Goal: Task Accomplishment & Management: Complete application form

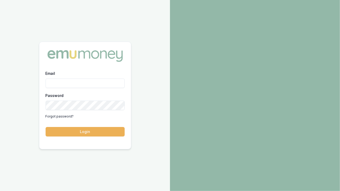
click at [61, 83] on input "Email" at bounding box center [85, 83] width 79 height 9
type input "[EMAIL_ADDRESS][DOMAIN_NAME]"
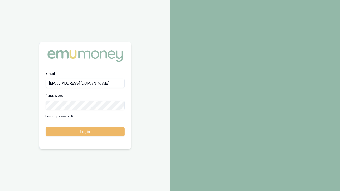
click at [80, 132] on button "Login" at bounding box center [85, 131] width 79 height 9
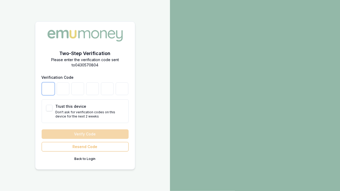
click at [50, 88] on input "number" at bounding box center [48, 88] width 13 height 13
type input "4"
type input "1"
type input "7"
type input "1"
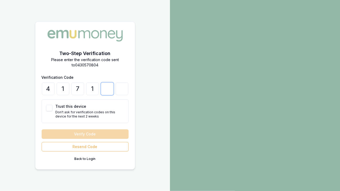
type input "3"
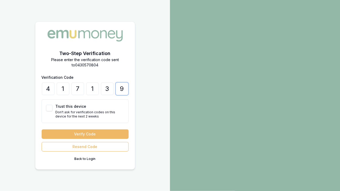
type input "9"
click at [84, 132] on button "Verify Code" at bounding box center [85, 133] width 87 height 9
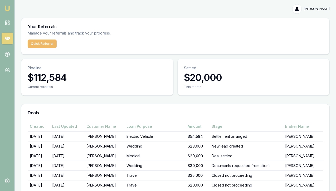
click at [38, 42] on button "Quick Referral" at bounding box center [42, 44] width 29 height 8
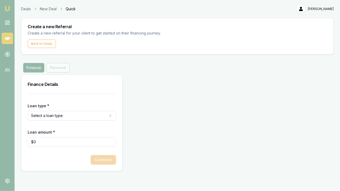
click at [50, 111] on html "Emu Money Deals New Deal Quick Geeta Sethi Toggle Menu Create a new Referral Cr…" at bounding box center [170, 95] width 340 height 191
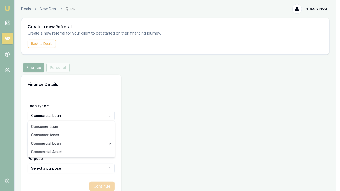
click at [69, 116] on html "Emu Money Deals New Deal Quick Geeta Sethi Toggle Menu Create a new Referral Cr…" at bounding box center [170, 95] width 340 height 191
select select "CONSUMER_LOAN"
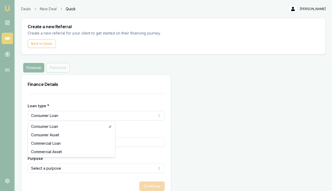
click at [59, 114] on html "Emu Money Deals New Deal Quick Geeta Sethi Toggle Menu Create a new Referral Cr…" at bounding box center [168, 95] width 336 height 191
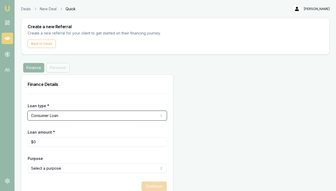
click at [59, 117] on html "Emu Money Deals New Deal Quick Geeta Sethi Toggle Menu Create a new Referral Cr…" at bounding box center [168, 95] width 336 height 191
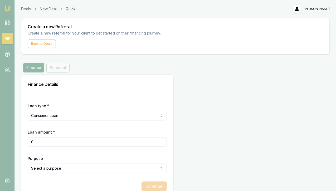
click at [51, 143] on input "0" at bounding box center [97, 141] width 139 height 9
type input "0"
type input "$25,000"
click at [64, 166] on html "Emu Money Deals New Deal Quick Geeta Sethi Toggle Menu Create a new Referral Cr…" at bounding box center [168, 95] width 336 height 191
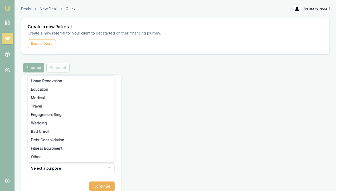
select select "TRAVEL"
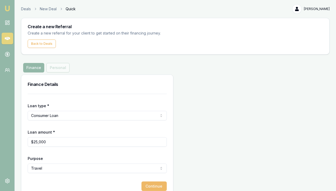
click at [142, 185] on button "Continue" at bounding box center [154, 186] width 25 height 9
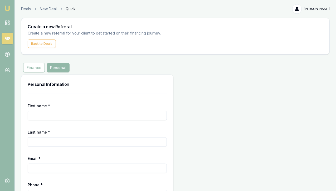
click at [35, 98] on form "First name * Last name * Email * Phone * Continue" at bounding box center [97, 156] width 139 height 124
type input "naman"
click at [46, 143] on input "Last name *" at bounding box center [97, 141] width 139 height 9
type input "kumar"
click at [43, 168] on input "Email *" at bounding box center [97, 168] width 139 height 9
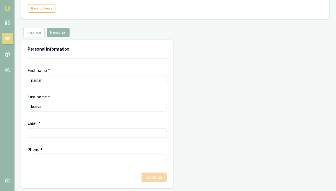
scroll to position [36, 0]
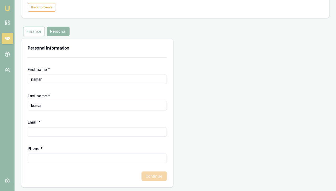
click at [40, 162] on input "Phone *" at bounding box center [97, 158] width 139 height 9
type input "0452 136 965"
click at [99, 175] on div "Continue" at bounding box center [97, 176] width 139 height 9
click at [51, 132] on input "Email *" at bounding box center [97, 131] width 139 height 9
type input "namanbotia0@gmail.com"
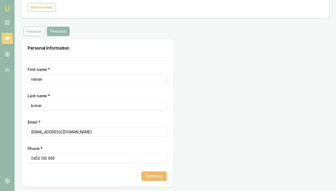
click at [142, 175] on button "Continue" at bounding box center [154, 176] width 25 height 9
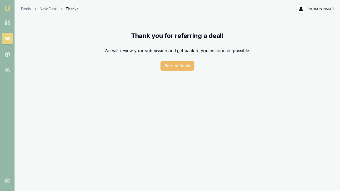
click at [180, 65] on button "Back to Deals" at bounding box center [178, 65] width 34 height 9
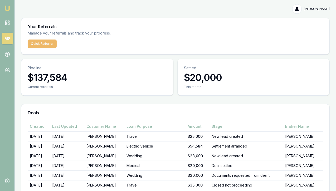
click at [46, 44] on button "Quick Referral" at bounding box center [42, 44] width 29 height 8
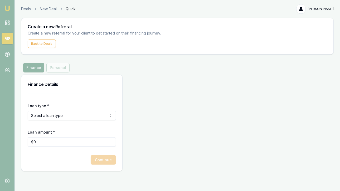
click at [35, 114] on html "Emu Money Deals New Deal Quick Geeta Sethi Toggle Menu Create a new Referral Cr…" at bounding box center [170, 95] width 340 height 191
select select "COMMERCIAL_LOAN"
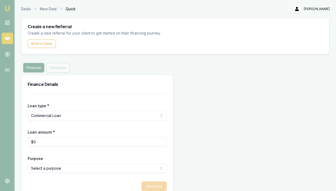
type input "0"
click at [43, 142] on input "0" at bounding box center [97, 141] width 139 height 9
type input "$30,000"
click at [73, 154] on form "Loan type * Commercial Loan Consumer Loan Consumer Asset Commercial Loan Commer…" at bounding box center [97, 142] width 139 height 97
click at [68, 168] on html "Emu Money Deals New Deal Quick Geeta Sethi Toggle Menu Create a new Referral Cr…" at bounding box center [168, 95] width 336 height 191
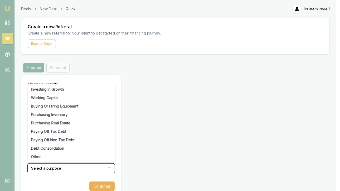
click at [130, 115] on html "Emu Money Deals New Deal Quick Geeta Sethi Toggle Menu Create a new Referral Cr…" at bounding box center [170, 95] width 340 height 191
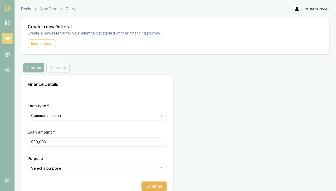
click at [70, 114] on html "Emu Money Deals New Deal Quick Geeta Sethi Toggle Menu Create a new Referral Cr…" at bounding box center [168, 95] width 336 height 191
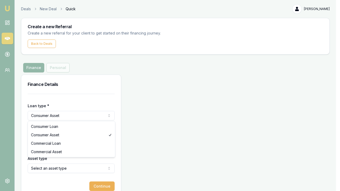
click at [54, 116] on html "Emu Money Deals New Deal Quick Geeta Sethi Toggle Menu Create a new Referral Cr…" at bounding box center [170, 95] width 340 height 191
select select "COMMERCIAL_ASSET"
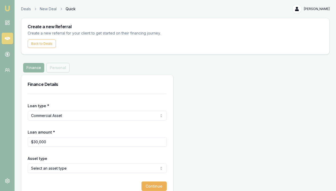
click at [54, 171] on html "Emu Money Deals New Deal Quick Geeta Sethi Toggle Menu Create a new Referral Cr…" at bounding box center [168, 95] width 336 height 191
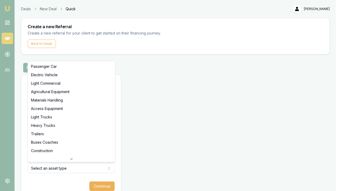
select select "ELECTRIC_VEHICLE"
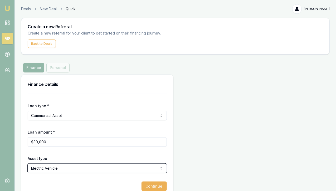
scroll to position [10, 0]
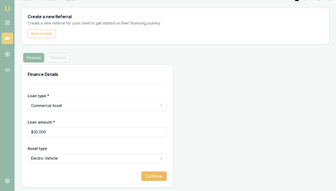
click at [142, 174] on button "Continue" at bounding box center [154, 176] width 25 height 9
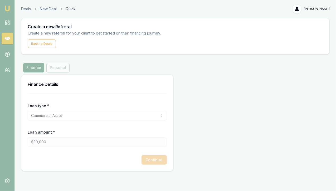
scroll to position [0, 0]
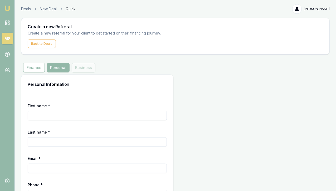
click at [54, 104] on div "First name *" at bounding box center [97, 112] width 139 height 18
click at [53, 116] on input "First name *" at bounding box center [97, 115] width 139 height 9
click at [8, 6] on img at bounding box center [7, 8] width 6 height 6
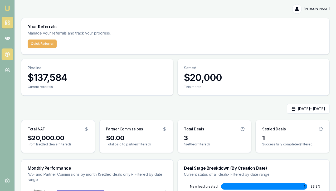
click at [11, 52] on link at bounding box center [8, 54] width 12 height 12
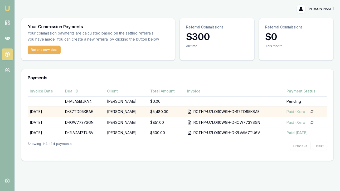
click at [291, 111] on div "Paid (Xero)" at bounding box center [296, 111] width 20 height 5
click at [75, 110] on td "D-S7TD95KBAE" at bounding box center [84, 111] width 42 height 11
click at [119, 111] on td "Lakhwinder Singh" at bounding box center [126, 111] width 43 height 11
click at [207, 110] on div "RCTI-P-U7LOI10W9H-D-S7TD95KBAE" at bounding box center [227, 111] width 66 height 5
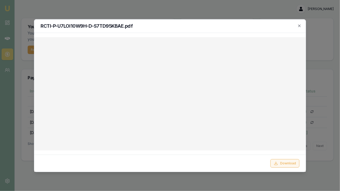
click at [281, 164] on button "Download" at bounding box center [284, 163] width 29 height 8
click at [300, 25] on icon "button" at bounding box center [299, 26] width 4 height 4
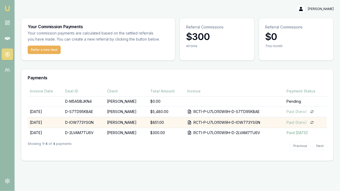
click at [295, 122] on div "Paid (Xero)" at bounding box center [296, 122] width 20 height 5
click at [291, 121] on div "Paid (Xero)" at bounding box center [296, 122] width 20 height 5
click at [220, 122] on div "RCTI-P-U7LOI10W9H-D-IOW773YSGN" at bounding box center [227, 122] width 67 height 5
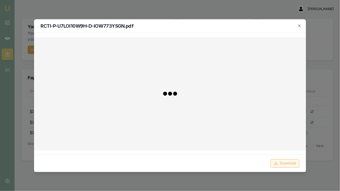
click at [288, 163] on button "Download" at bounding box center [284, 163] width 29 height 8
click at [300, 27] on icon "button" at bounding box center [299, 26] width 2 height 2
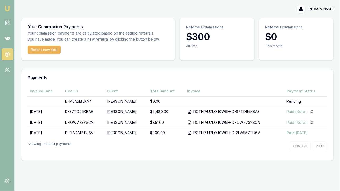
click at [7, 9] on img at bounding box center [7, 8] width 6 height 6
